Goal: Check status: Check status

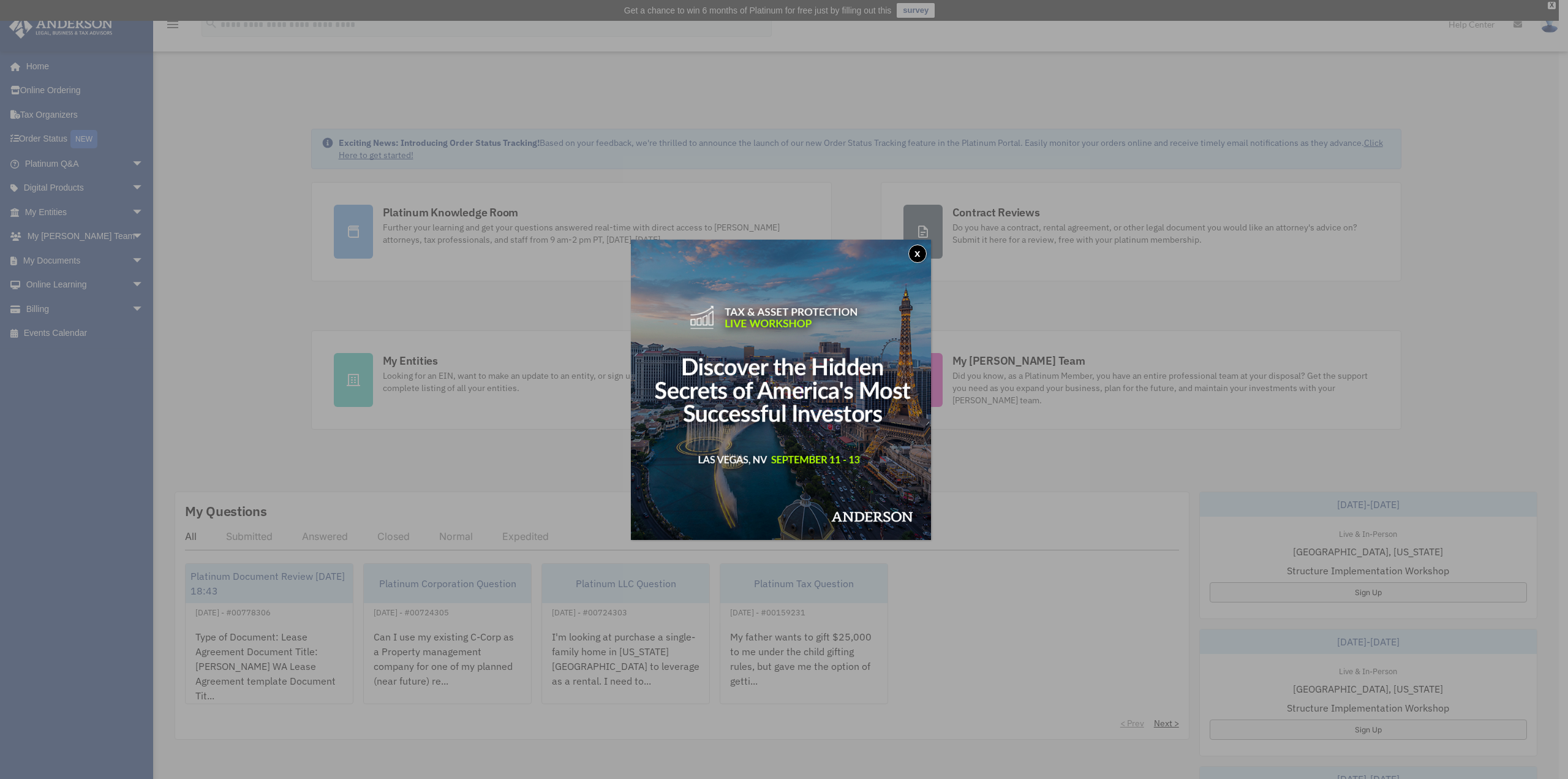
click at [920, 250] on button "x" at bounding box center [917, 254] width 18 height 18
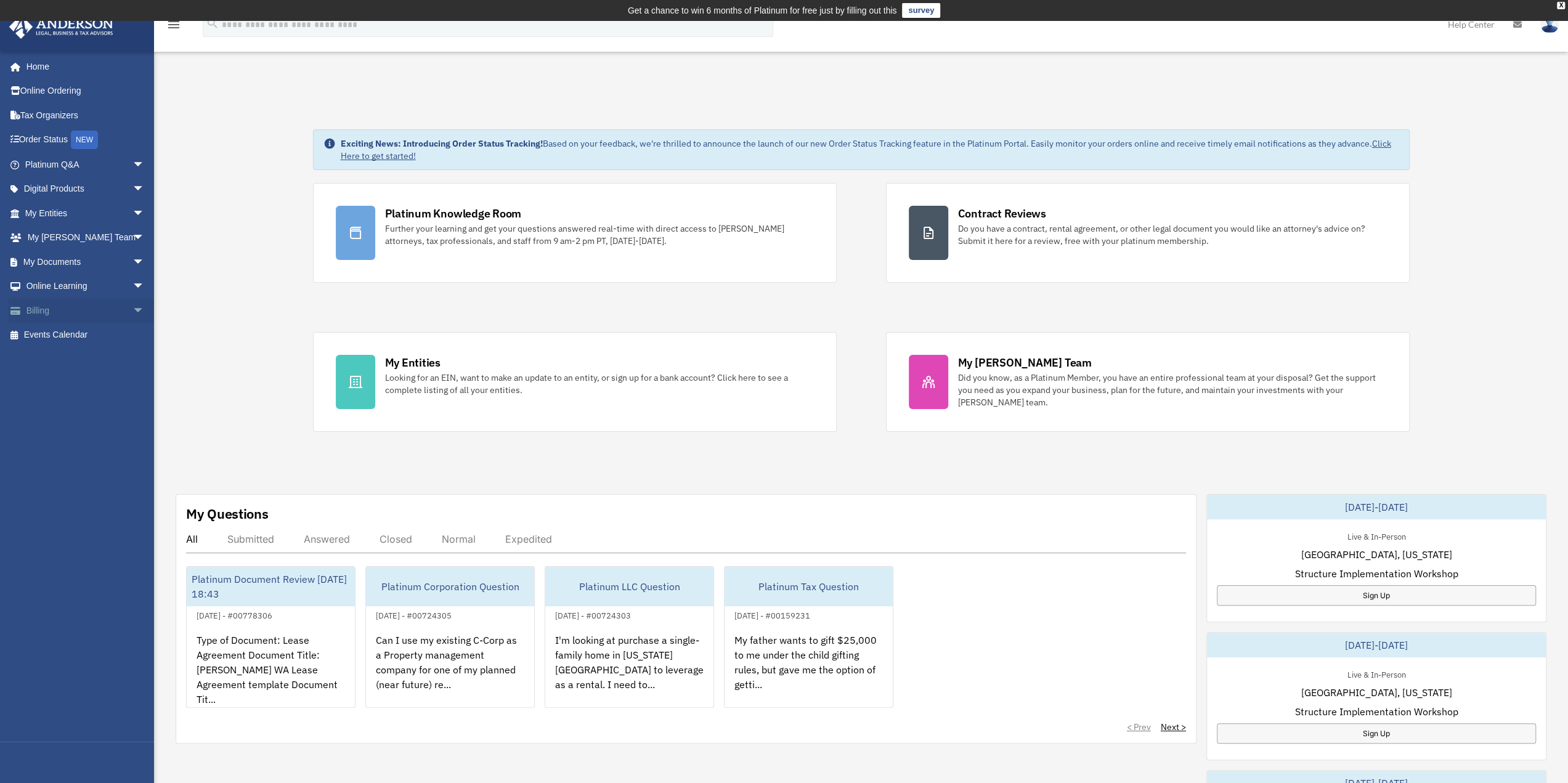
click at [76, 304] on link "Billing arrow_drop_down" at bounding box center [85, 310] width 155 height 24
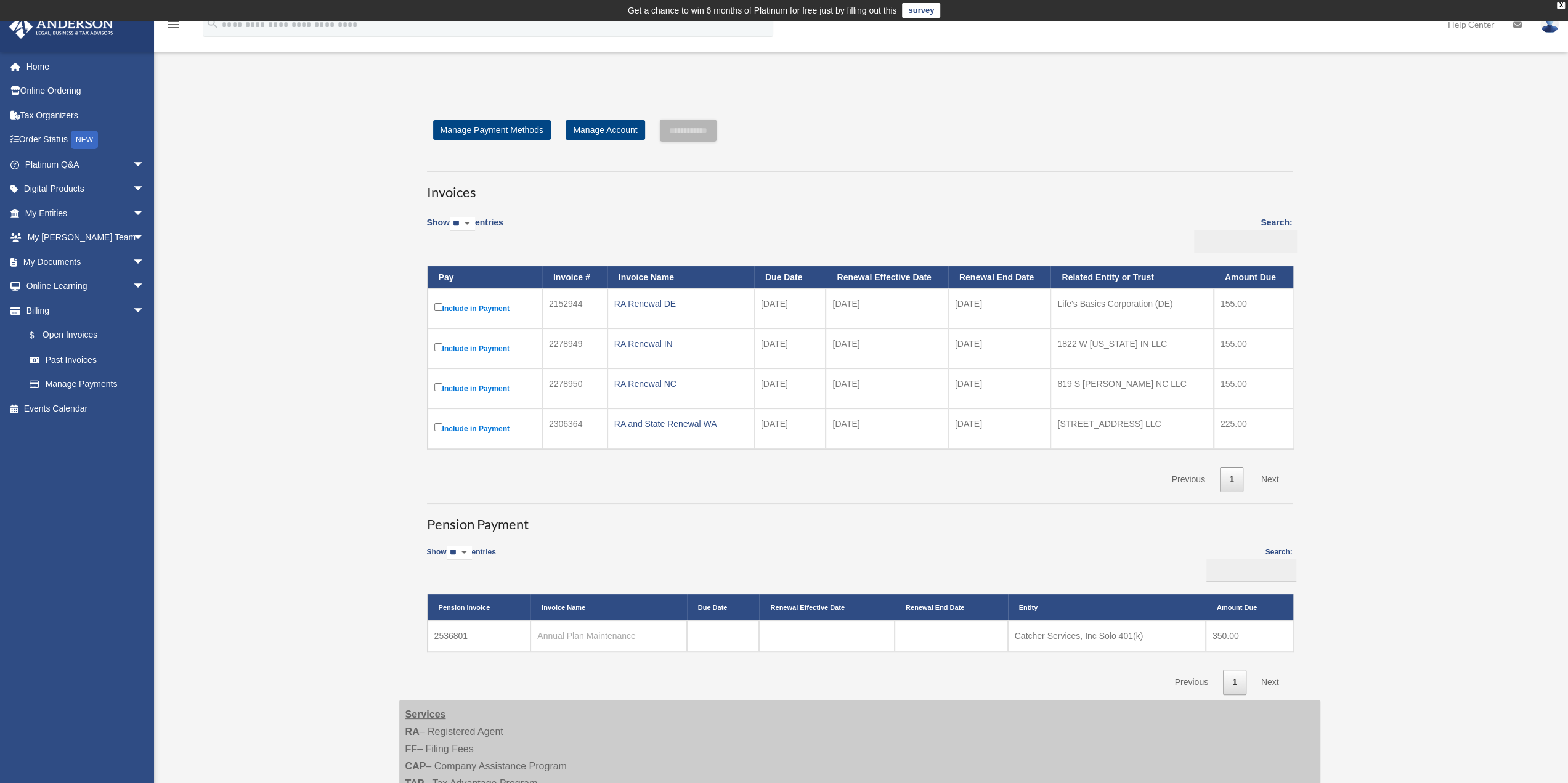
click at [613, 633] on link "Annual Plan Maintenance" at bounding box center [586, 635] width 98 height 10
drag, startPoint x: 472, startPoint y: 629, endPoint x: 427, endPoint y: 626, distance: 45.1
click at [427, 626] on td "2536801" at bounding box center [479, 635] width 104 height 30
copy td "2536801"
click at [40, 133] on link "Order Status NEW" at bounding box center [85, 139] width 155 height 25
